Goal: Task Accomplishment & Management: Use online tool/utility

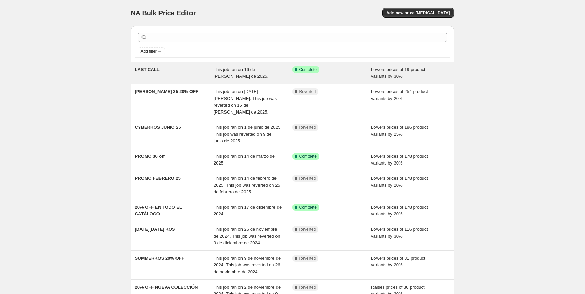
click at [228, 76] on div "This job ran on 16 de julio de 2025." at bounding box center [252, 73] width 79 height 14
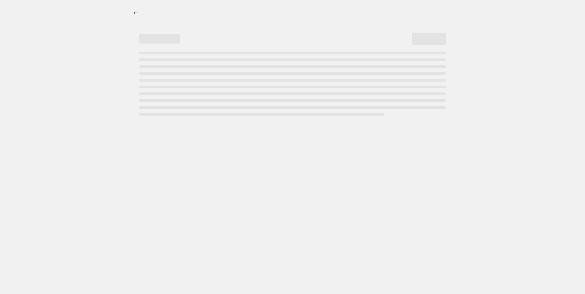
select select "percentage"
select select "collection"
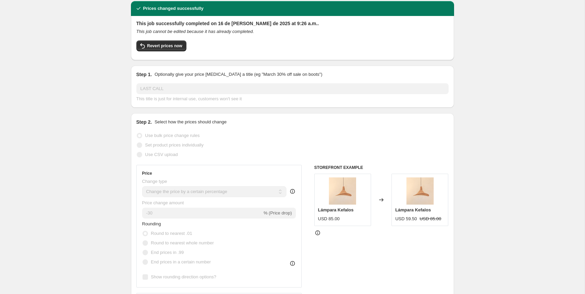
scroll to position [27, 0]
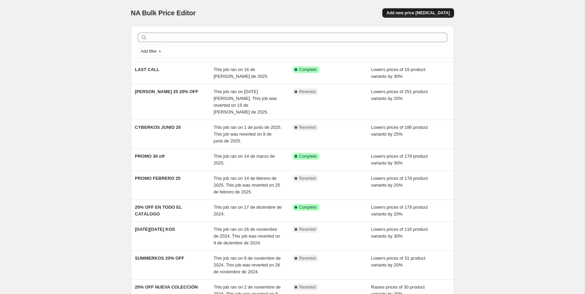
click at [425, 15] on span "Add new price change job" at bounding box center [417, 12] width 63 height 5
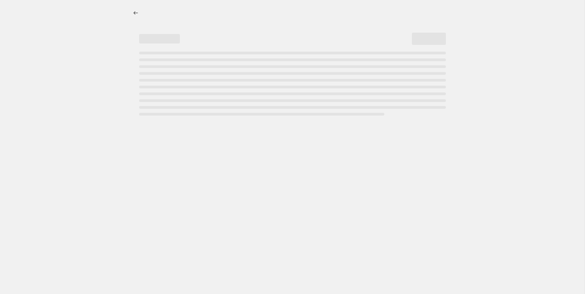
select select "percentage"
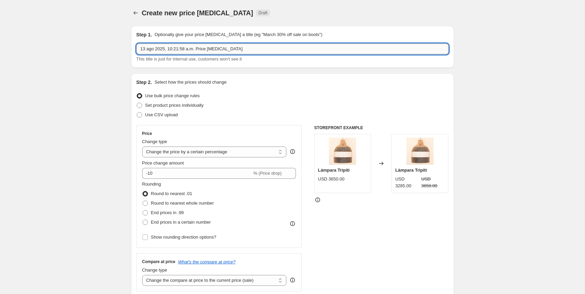
click at [190, 49] on input "13 ago 2025, 10:21:58 a.m. Price change job" at bounding box center [292, 49] width 312 height 11
type input "15% OFF x Casadeco"
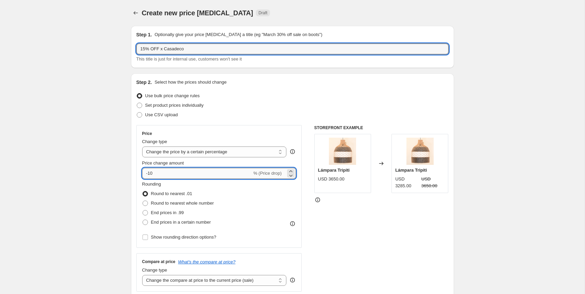
click at [190, 171] on input "-10" at bounding box center [197, 173] width 110 height 11
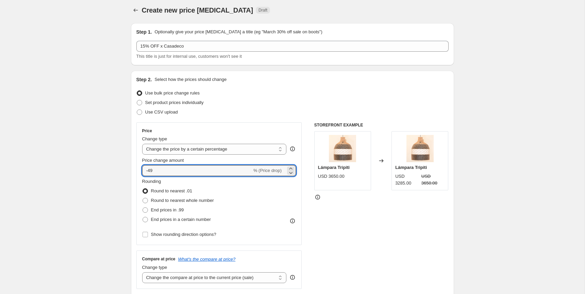
scroll to position [54, 0]
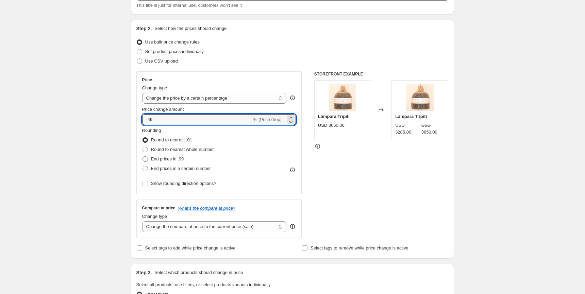
type input "-49"
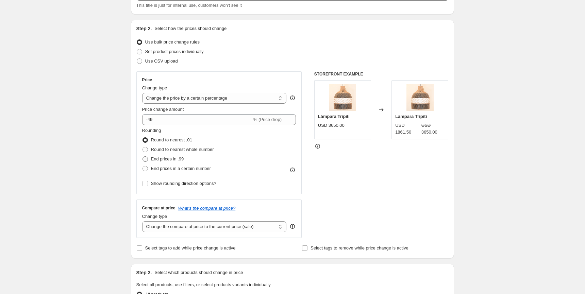
click at [173, 161] on span "End prices in .99" at bounding box center [167, 158] width 33 height 5
click at [143, 157] on input "End prices in .99" at bounding box center [142, 156] width 0 height 0
radio input "true"
click at [170, 169] on span "End prices in a certain number" at bounding box center [181, 168] width 60 height 5
click at [143, 166] on input "End prices in a certain number" at bounding box center [142, 166] width 0 height 0
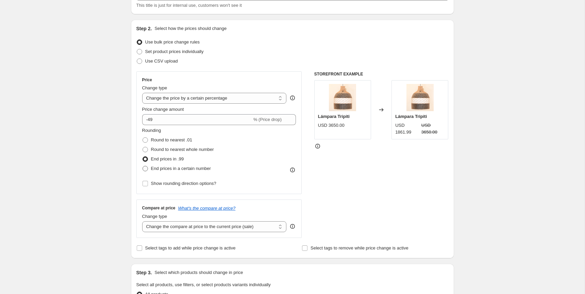
radio input "true"
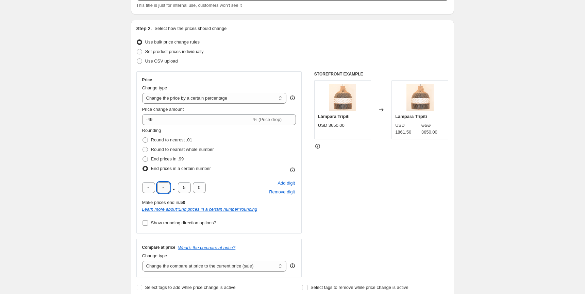
click at [167, 187] on input "text" at bounding box center [163, 187] width 13 height 11
type input "0"
click at [236, 191] on div "0 . 0 0 Add digit Remove digit" at bounding box center [219, 188] width 154 height 18
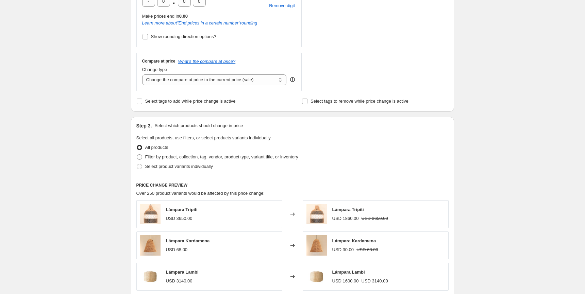
scroll to position [277, 0]
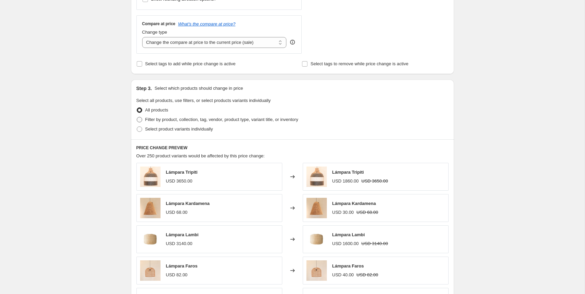
click at [183, 121] on span "Filter by product, collection, tag, vendor, product type, variant title, or inv…" at bounding box center [221, 119] width 153 height 5
click at [137, 117] on input "Filter by product, collection, tag, vendor, product type, variant title, or inv…" at bounding box center [137, 117] width 0 height 0
radio input "true"
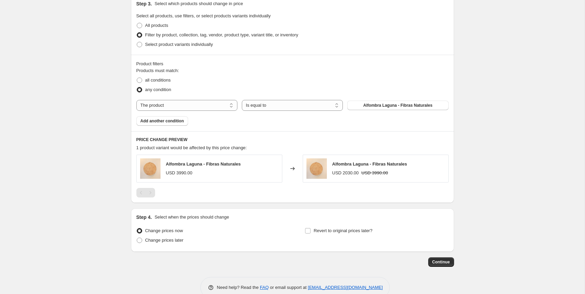
scroll to position [375, 0]
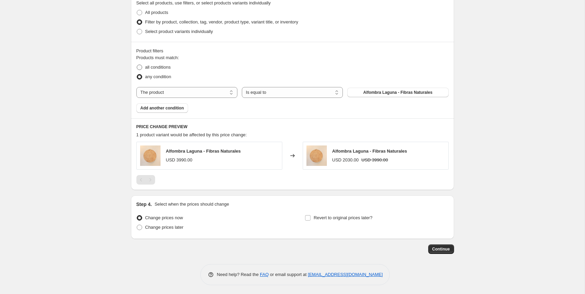
click at [166, 68] on span "all conditions" at bounding box center [157, 67] width 25 height 5
click at [137, 65] on input "all conditions" at bounding box center [137, 65] width 0 height 0
radio input "true"
click at [164, 75] on span "any condition" at bounding box center [158, 76] width 26 height 5
click at [137, 74] on input "any condition" at bounding box center [137, 74] width 0 height 0
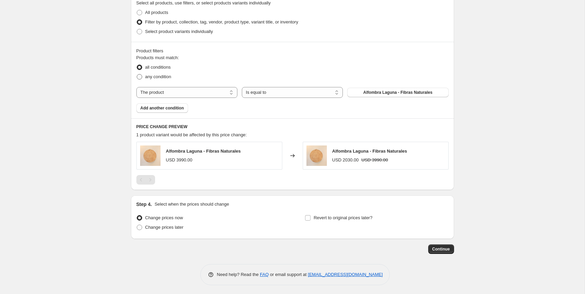
radio input "true"
click at [185, 94] on select "The product The product's collection The product's tag The product's vendor The…" at bounding box center [186, 92] width 101 height 11
select select "collection"
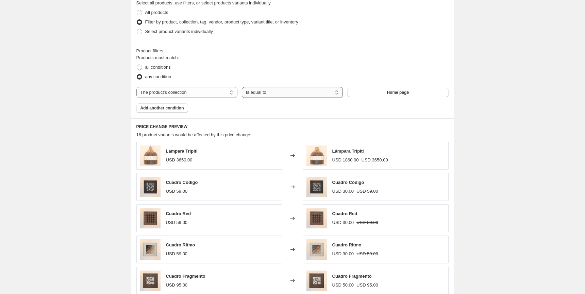
click at [278, 93] on select "Is equal to Is not equal to" at bounding box center [292, 92] width 101 height 11
click at [319, 91] on select "Is equal to Is not equal to" at bounding box center [292, 92] width 101 height 11
click at [258, 89] on select "Is equal to Is not equal to" at bounding box center [292, 92] width 101 height 11
click at [283, 94] on select "Is equal to Is not equal to" at bounding box center [292, 92] width 101 height 11
click at [376, 91] on button "Home page" at bounding box center [397, 93] width 101 height 10
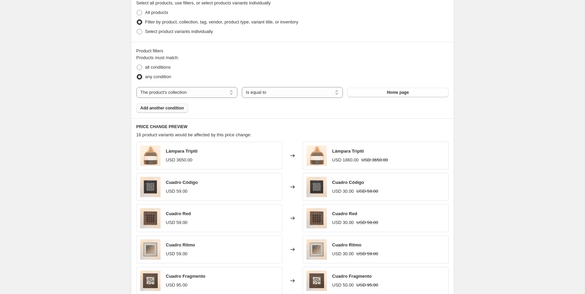
click at [158, 105] on span "Add another condition" at bounding box center [162, 107] width 44 height 5
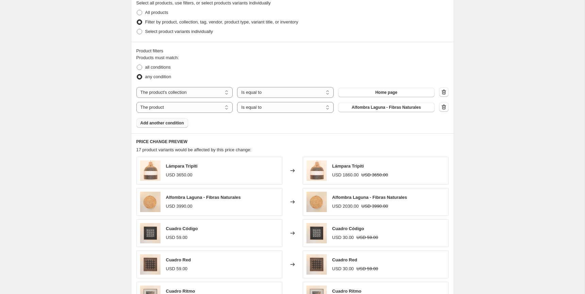
click at [167, 120] on span "Add another condition" at bounding box center [162, 122] width 44 height 5
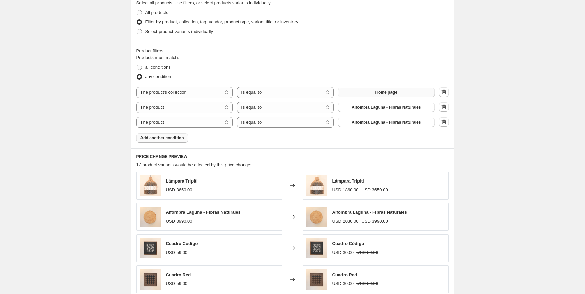
click at [393, 91] on span "Home page" at bounding box center [386, 92] width 22 height 5
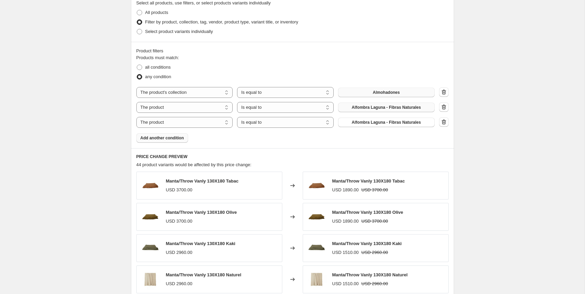
click at [361, 107] on span "Alfombra Laguna - Fibras Naturales" at bounding box center [385, 107] width 69 height 5
click at [203, 115] on div "The product The product's collection The product's tag The product's vendor The…" at bounding box center [292, 107] width 312 height 41
click at [209, 110] on select "The product The product's collection The product's tag The product's vendor The…" at bounding box center [184, 107] width 97 height 11
select select "collection"
click at [365, 106] on button "Almohadones" at bounding box center [386, 108] width 97 height 10
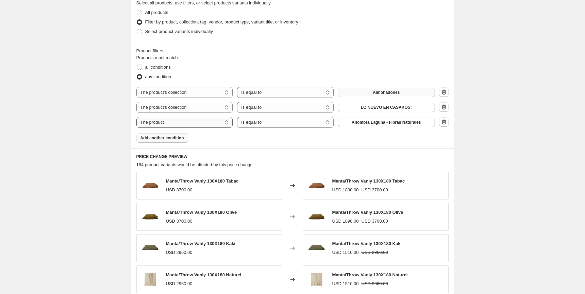
click at [213, 121] on select "The product The product's collection The product's tag The product's vendor The…" at bounding box center [184, 122] width 97 height 11
select select "collection"
click at [367, 120] on button "Almohadones" at bounding box center [386, 123] width 97 height 10
click at [443, 121] on icon "button" at bounding box center [443, 122] width 7 height 7
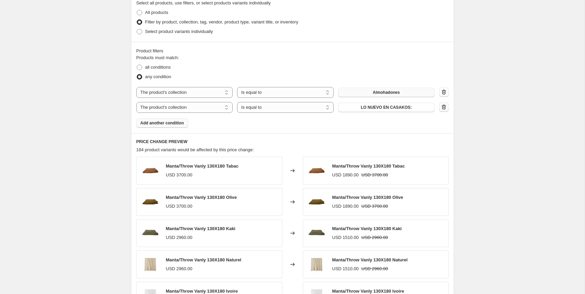
click at [444, 107] on icon "button" at bounding box center [444, 107] width 1 height 2
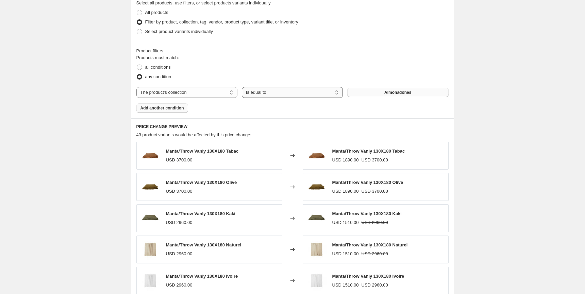
click at [312, 91] on select "Is equal to Is not equal to" at bounding box center [292, 92] width 101 height 11
select select "not_equal"
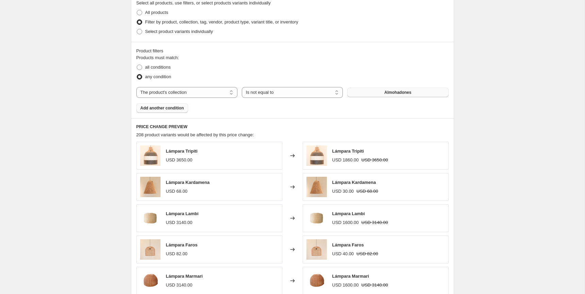
click at [371, 91] on button "Almohadones" at bounding box center [397, 93] width 101 height 10
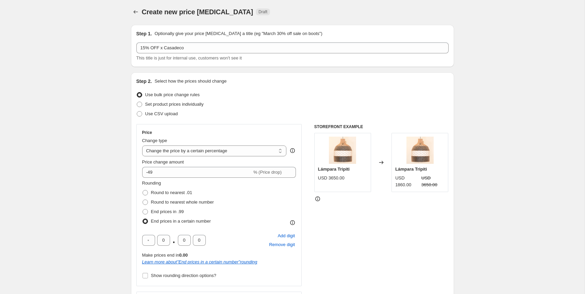
scroll to position [0, 0]
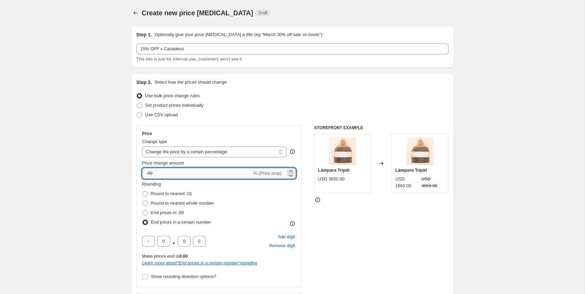
click at [183, 176] on input "-49" at bounding box center [197, 173] width 110 height 11
type input "-4"
type input "-15"
click at [284, 127] on div "Price Change type Change the price to a certain amount Change the price by a ce…" at bounding box center [219, 206] width 166 height 162
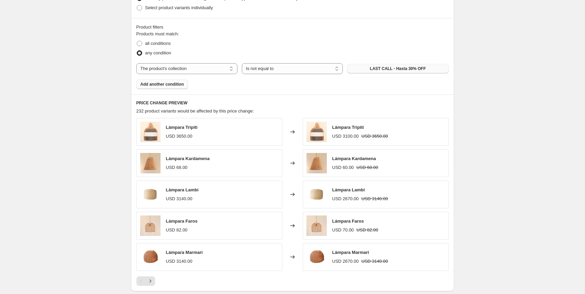
scroll to position [499, 0]
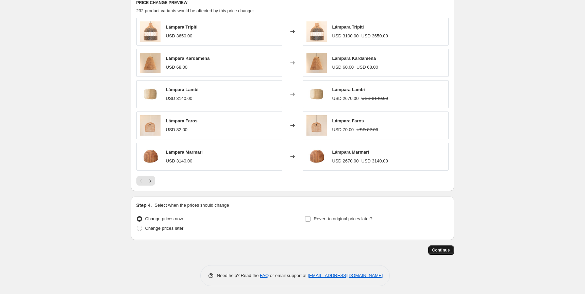
click at [443, 248] on span "Continue" at bounding box center [441, 249] width 18 height 5
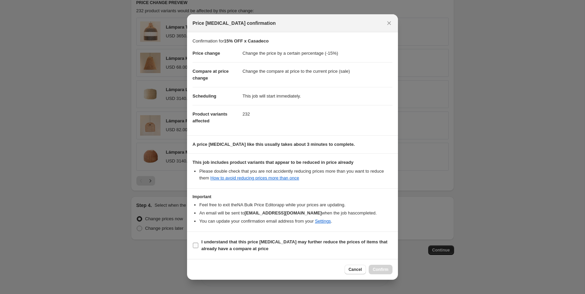
click at [211, 244] on span "I understand that this price change job may further reduce the prices of items …" at bounding box center [296, 246] width 191 height 14
click at [198, 244] on input "I understand that this price change job may further reduce the prices of items …" at bounding box center [195, 245] width 5 height 5
checkbox input "true"
click at [376, 267] on span "Confirm" at bounding box center [381, 269] width 16 height 5
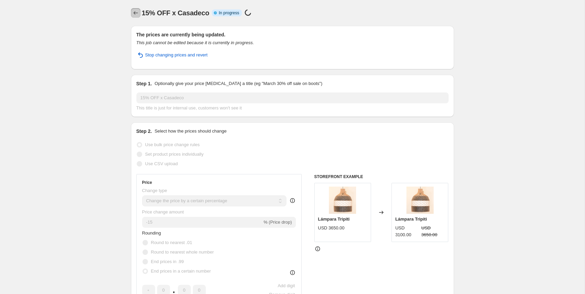
click at [133, 13] on icon "Price change jobs" at bounding box center [135, 13] width 7 height 7
